Goal: Transaction & Acquisition: Purchase product/service

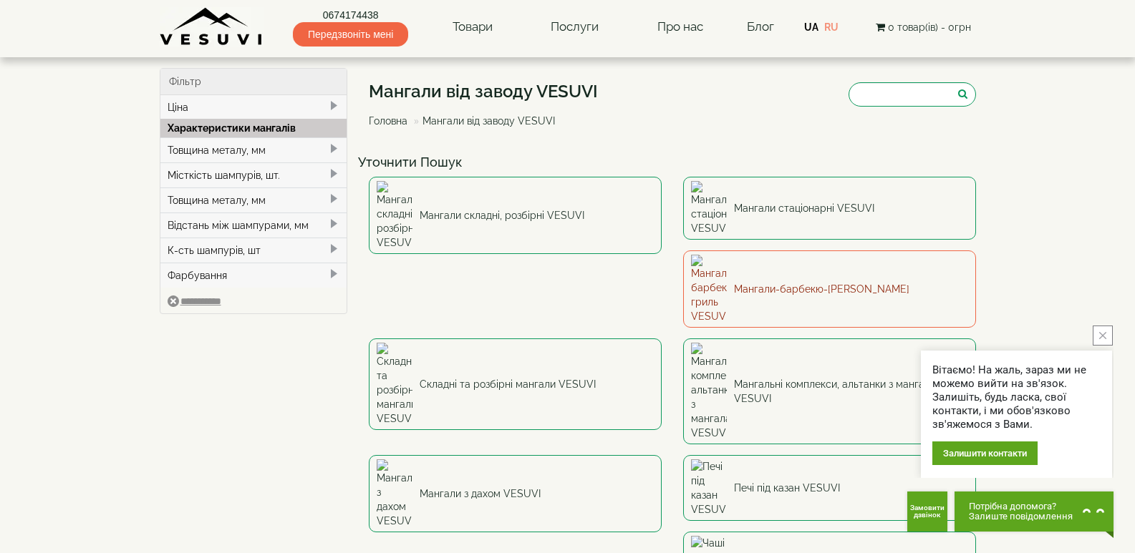
click at [683, 255] on link "Мангали-барбекю-гриль VESUVI" at bounding box center [829, 289] width 293 height 77
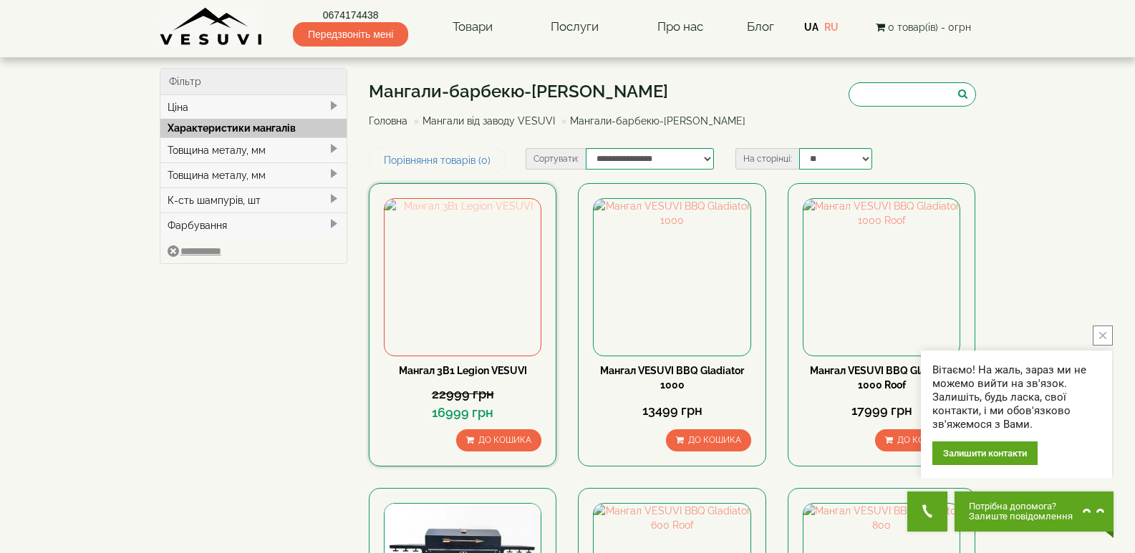
click at [474, 304] on img at bounding box center [462, 277] width 156 height 156
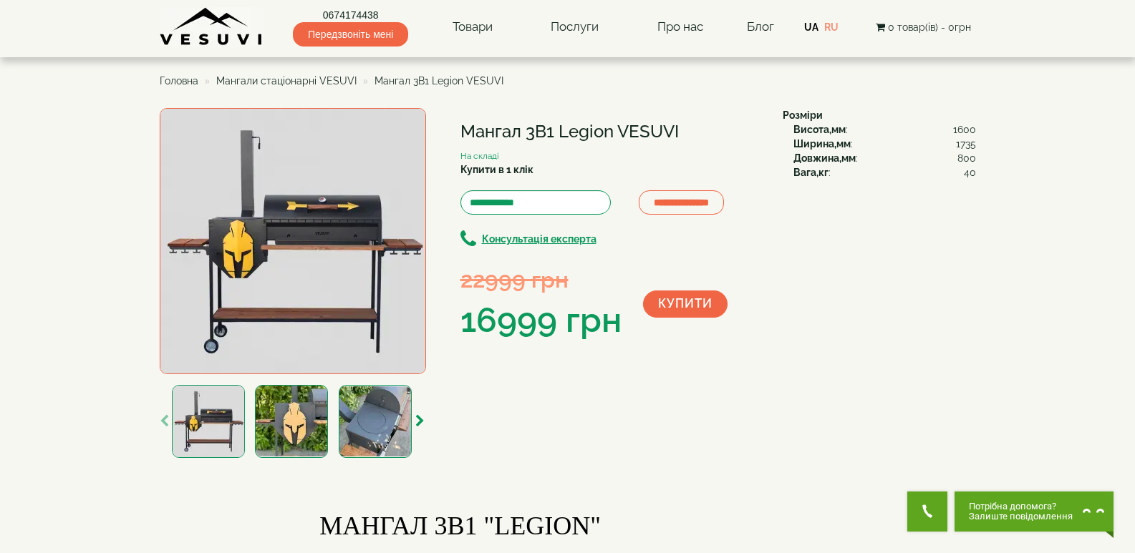
click at [294, 426] on img at bounding box center [291, 421] width 73 height 73
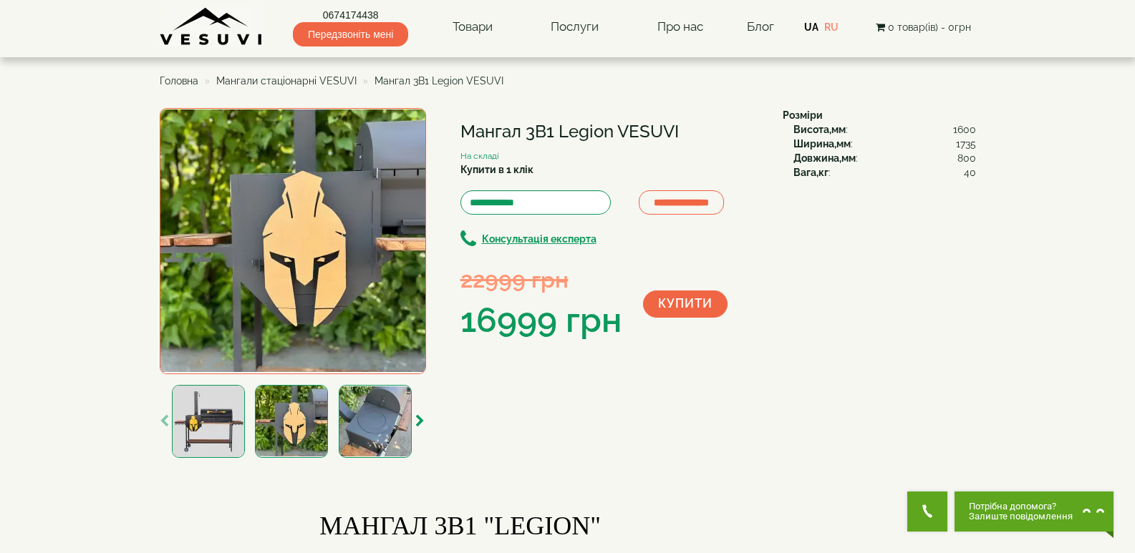
click at [356, 419] on img at bounding box center [375, 421] width 73 height 73
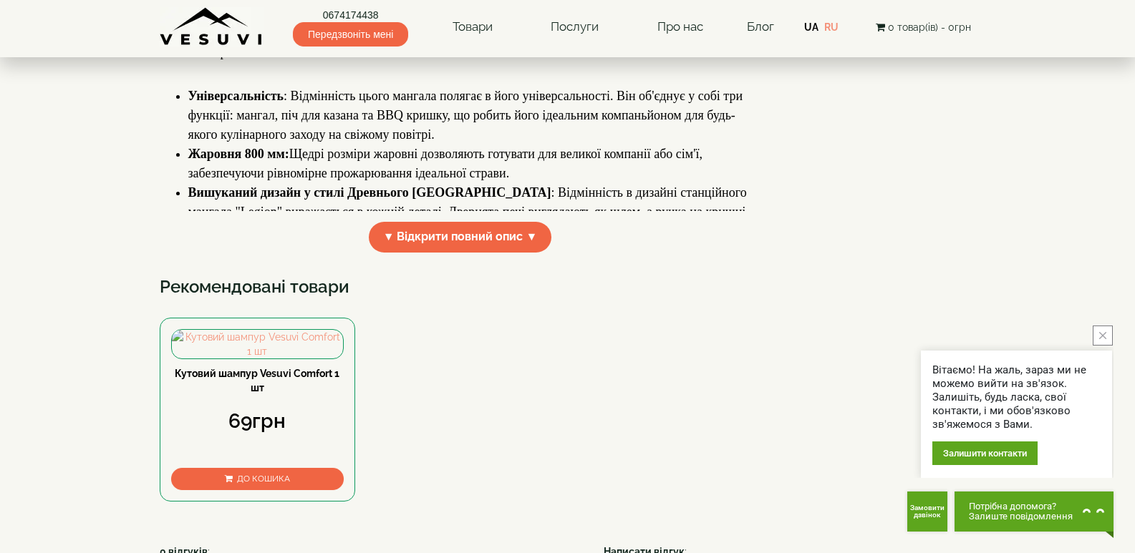
scroll to position [859, 0]
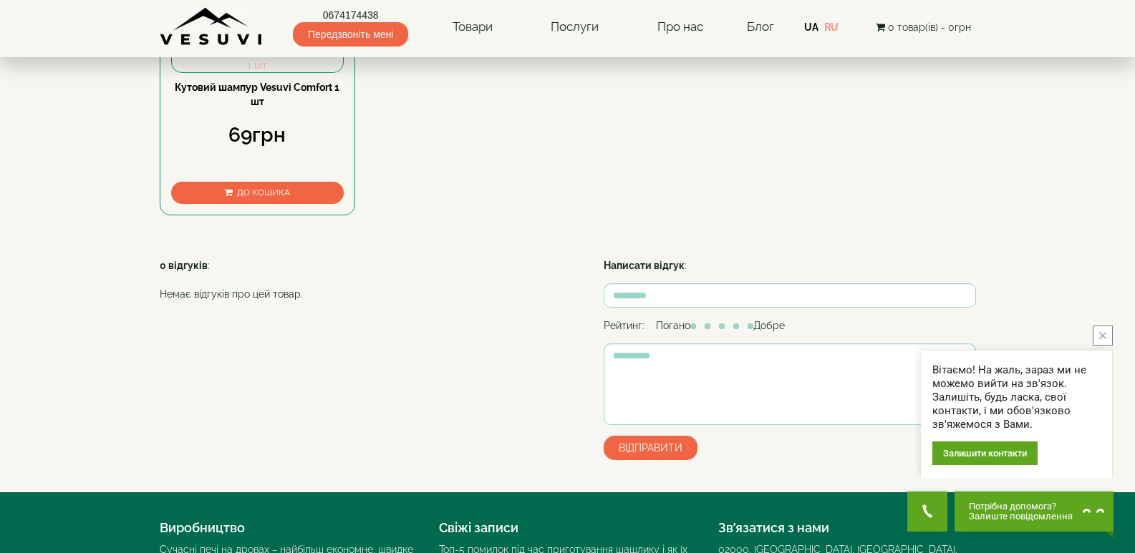
click at [291, 72] on img at bounding box center [258, 58] width 172 height 29
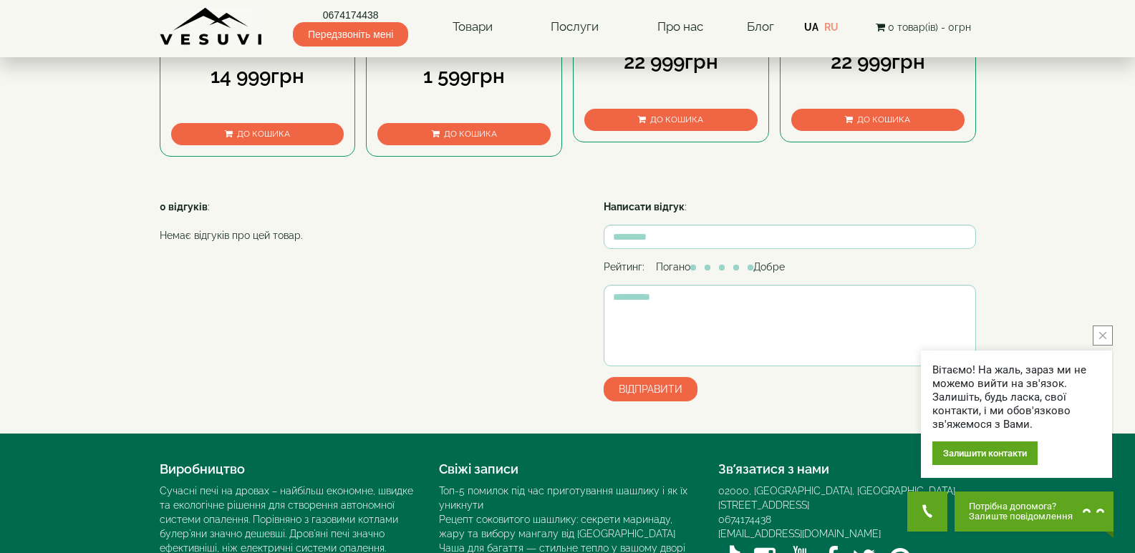
scroll to position [501, 0]
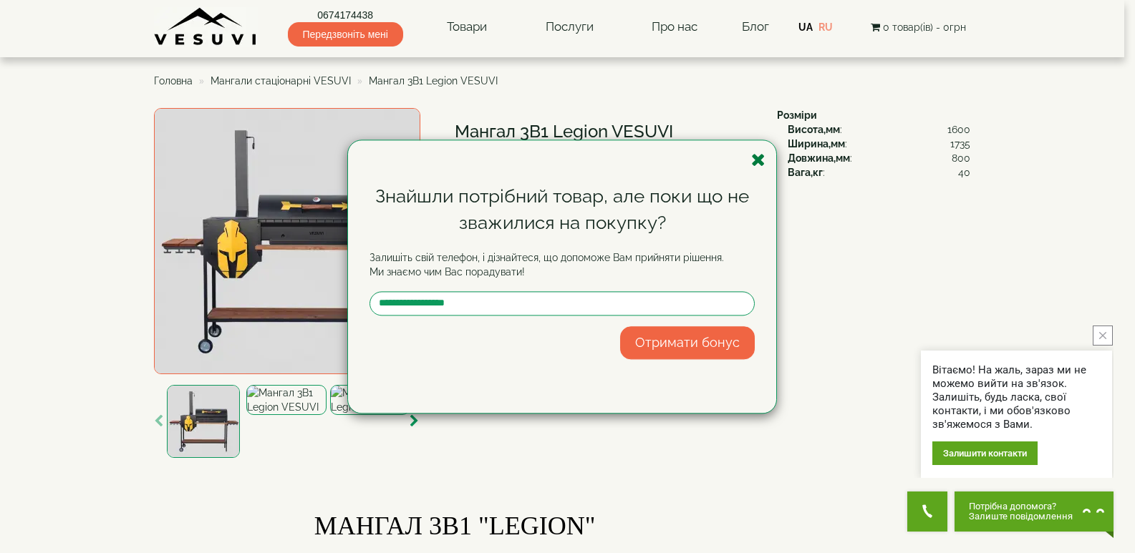
click at [755, 159] on icon "button" at bounding box center [758, 160] width 14 height 18
